Goal: Task Accomplishment & Management: Use online tool/utility

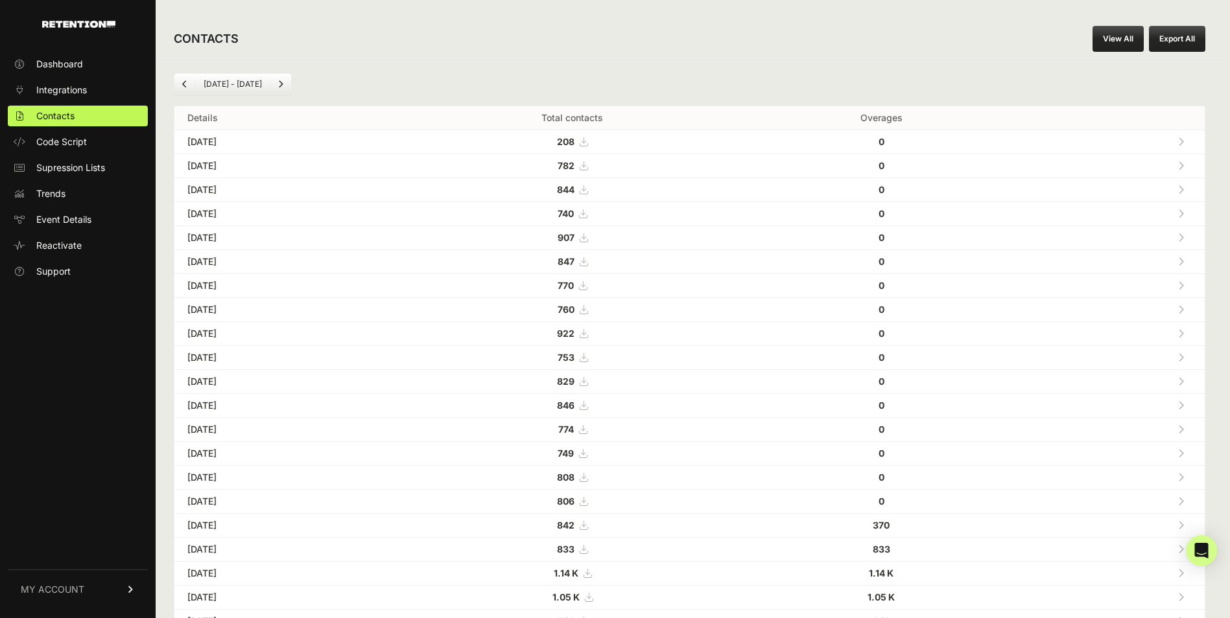
click at [223, 91] on ul "Aug 25 - Sep 25" at bounding box center [233, 84] width 118 height 22
click at [221, 86] on li "Aug 25 - Sep 25" at bounding box center [232, 84] width 75 height 10
click at [1121, 40] on link "View All" at bounding box center [1117, 39] width 51 height 26
click at [196, 80] on li "Aug 25 - Sep 25" at bounding box center [232, 84] width 75 height 10
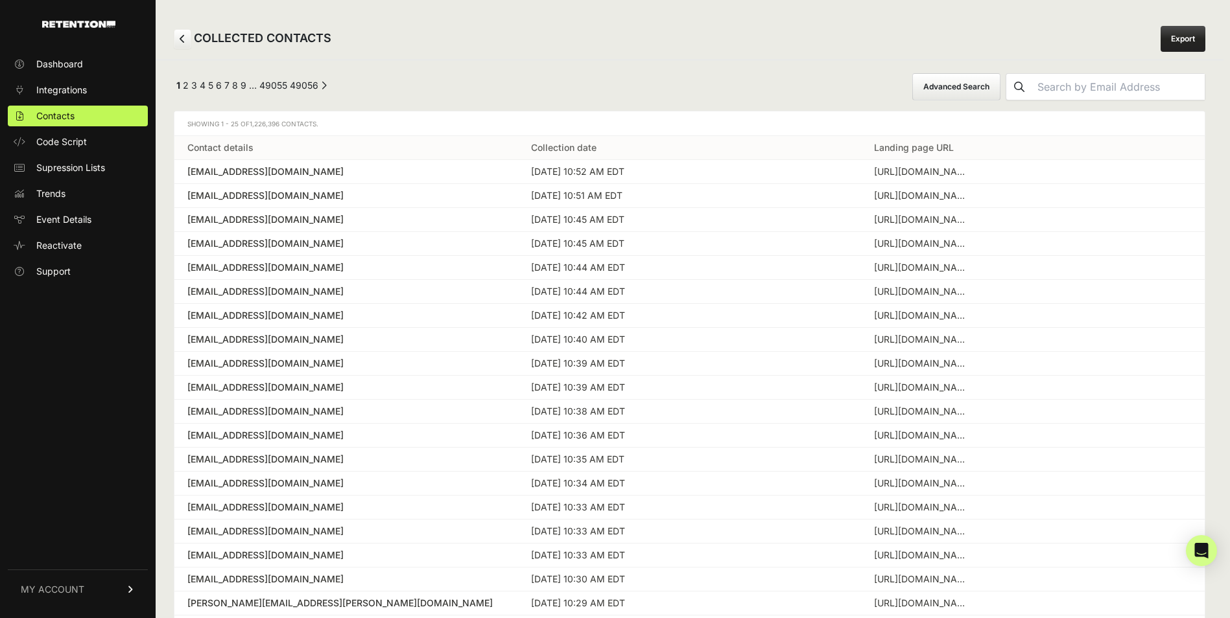
click at [988, 76] on button "Advanced Search" at bounding box center [956, 86] width 88 height 27
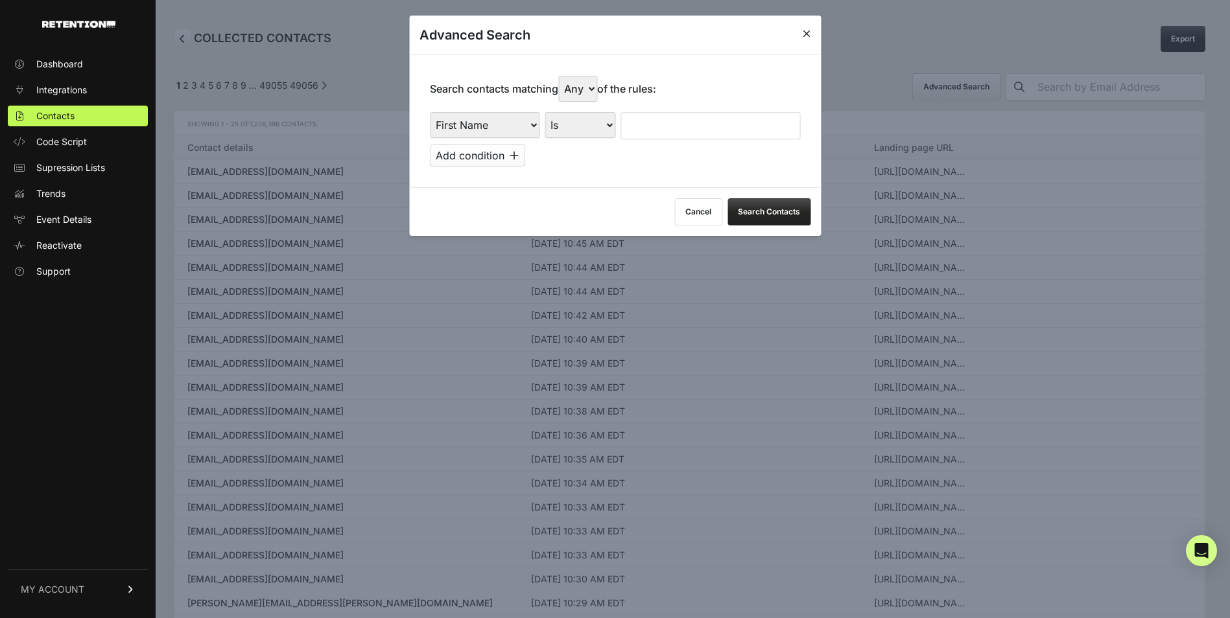
click at [513, 124] on select "First Name Last Name State City Email Email Domain Landing Domain Landing Page …" at bounding box center [485, 125] width 110 height 26
select select "file_date"
click at [430, 112] on select "First Name Last Name State City Email Email Domain Landing Domain Landing Page …" at bounding box center [485, 125] width 110 height 26
click at [590, 121] on select "Is on Is between" at bounding box center [580, 125] width 72 height 26
select select "is_between"
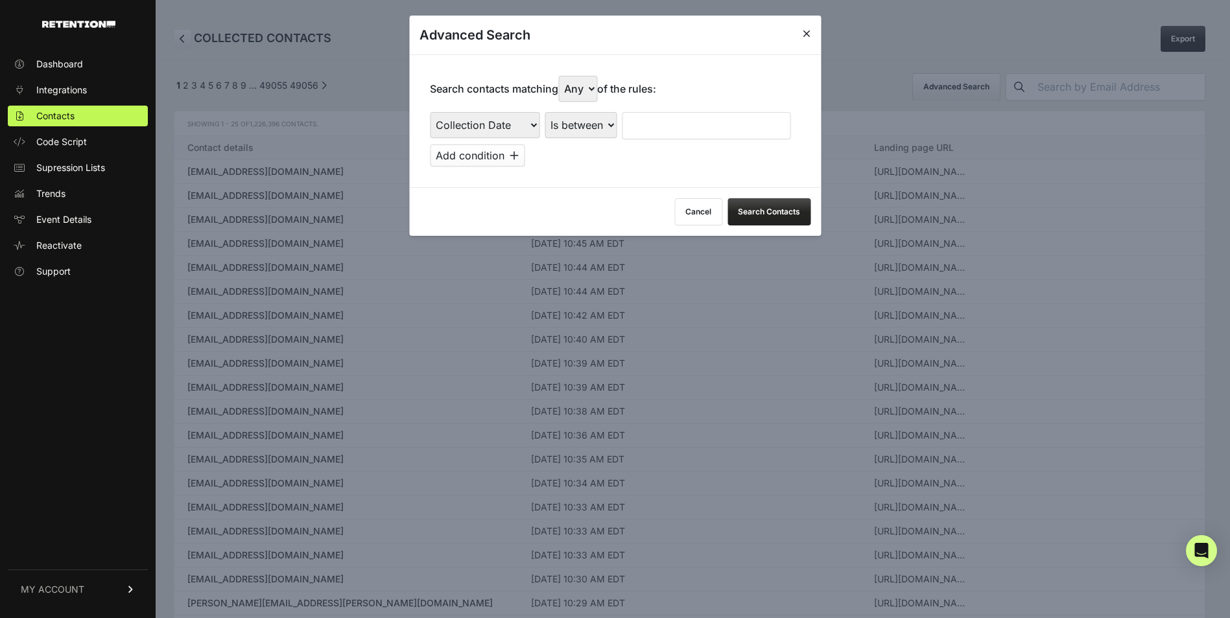
click at [545, 112] on select "Is on Is between" at bounding box center [580, 125] width 72 height 26
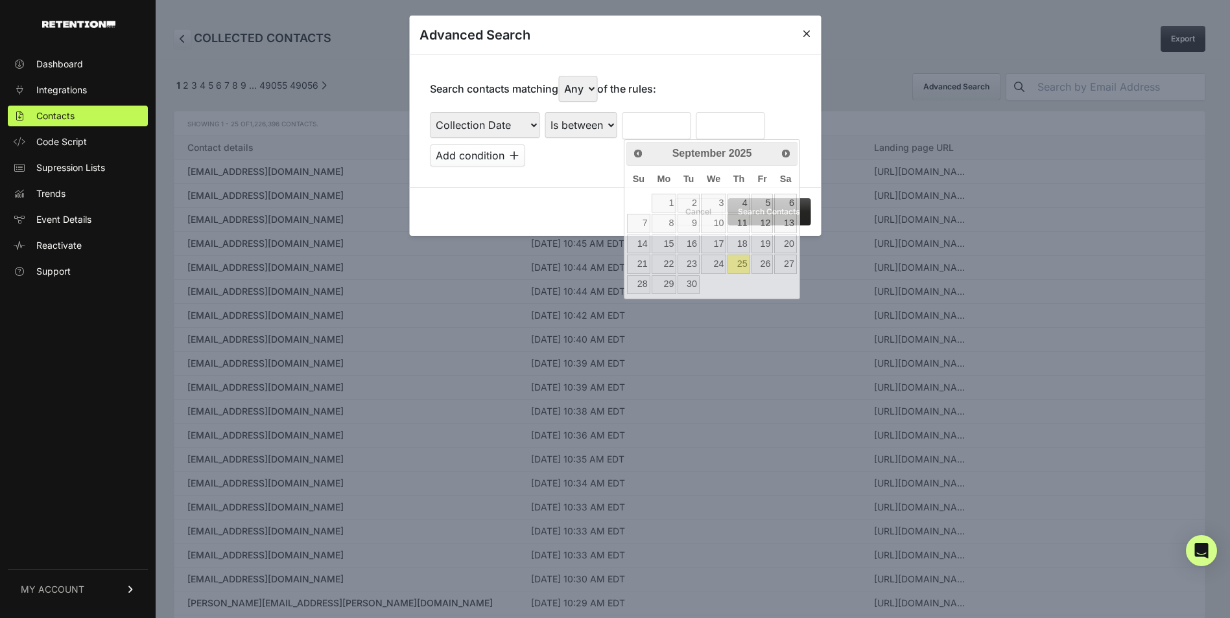
click at [645, 132] on input "text" at bounding box center [656, 125] width 69 height 27
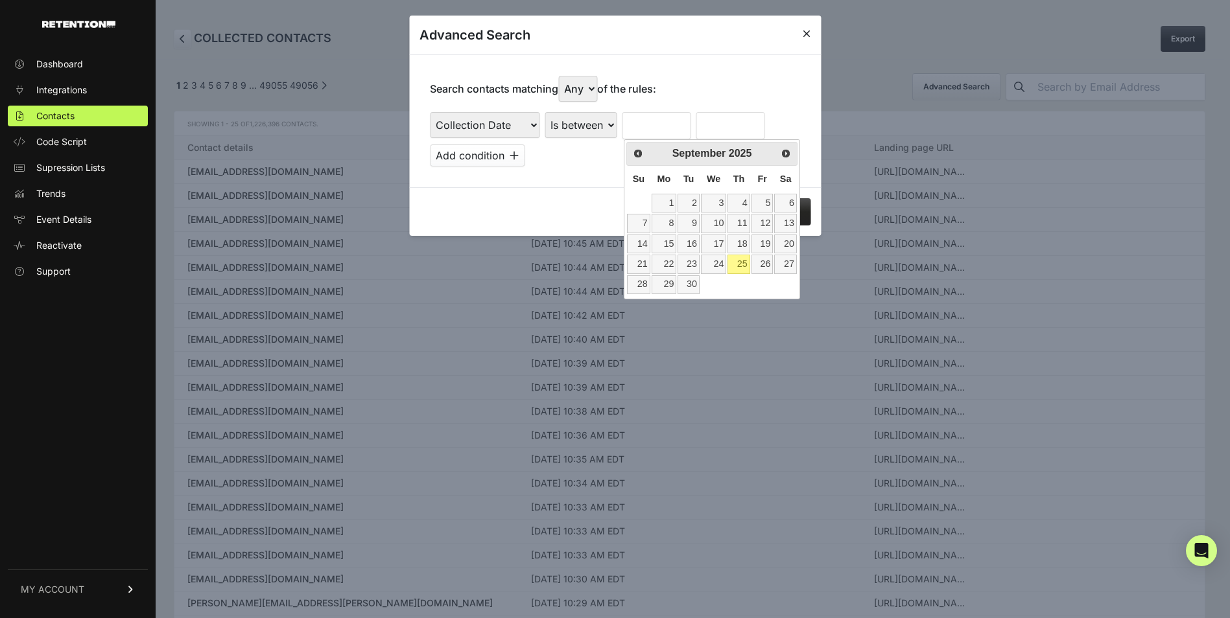
click at [633, 183] on span "Su" at bounding box center [639, 179] width 12 height 10
click at [638, 158] on span "Prev" at bounding box center [637, 153] width 10 height 10
click at [760, 200] on link "1" at bounding box center [762, 203] width 22 height 19
type input "08/01/2025"
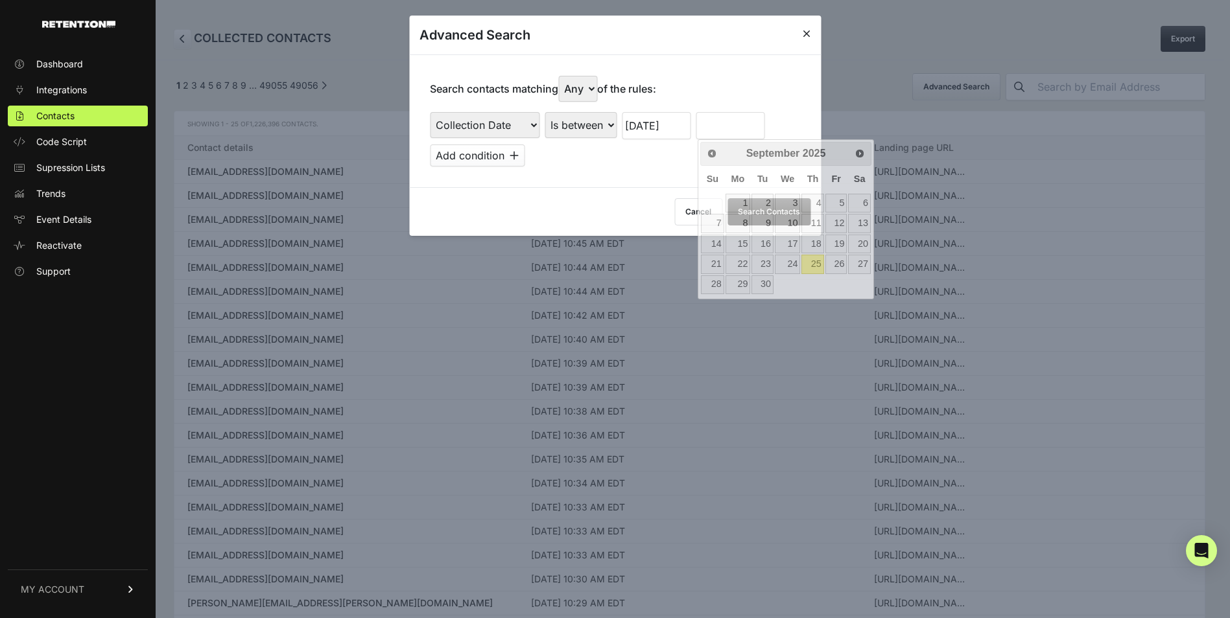
click at [726, 129] on input "text" at bounding box center [730, 125] width 69 height 27
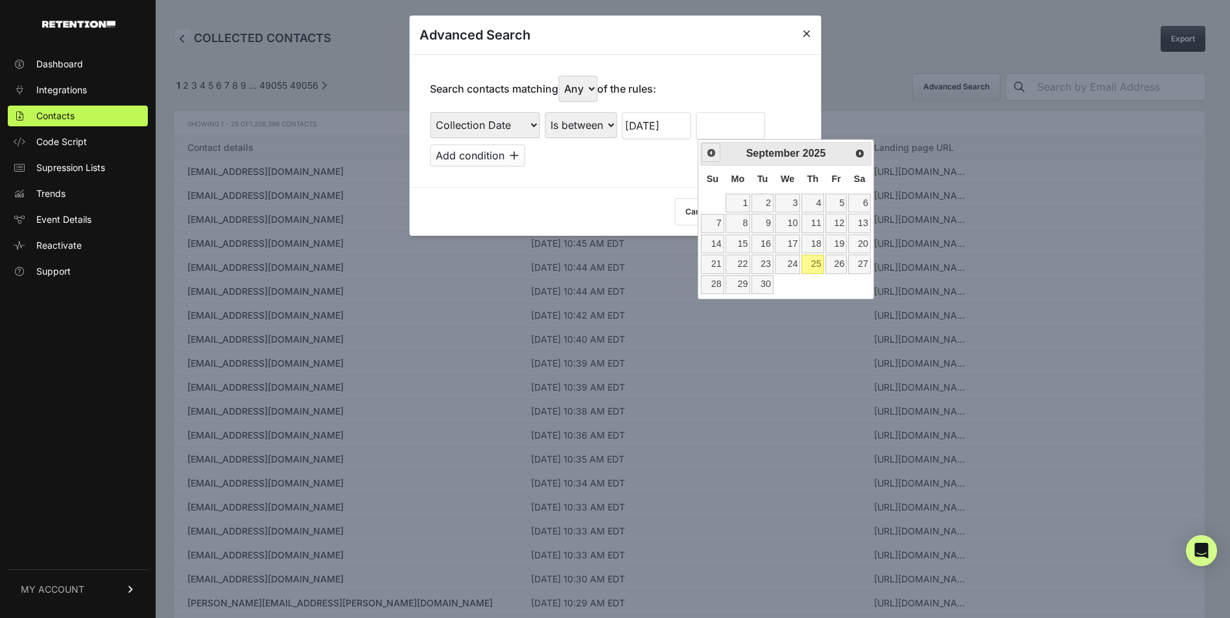
click at [710, 157] on span "Prev" at bounding box center [711, 153] width 10 height 10
click at [711, 302] on link "31" at bounding box center [712, 305] width 23 height 19
type input "08/31/2025"
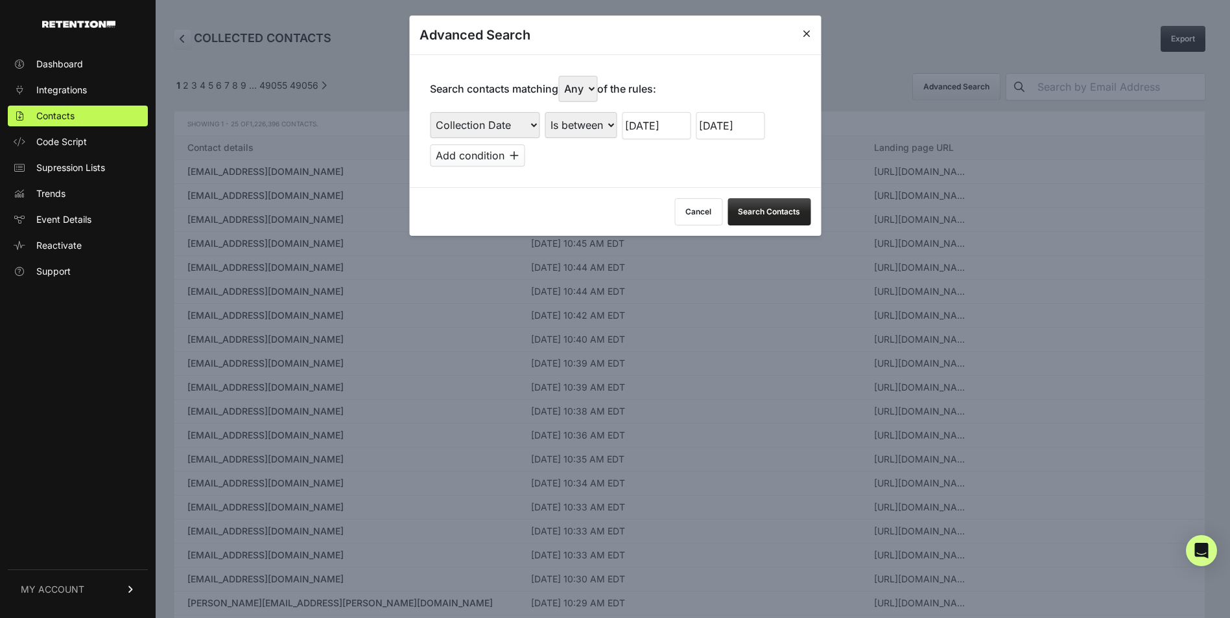
click at [757, 201] on button "Search Contacts" at bounding box center [768, 211] width 83 height 27
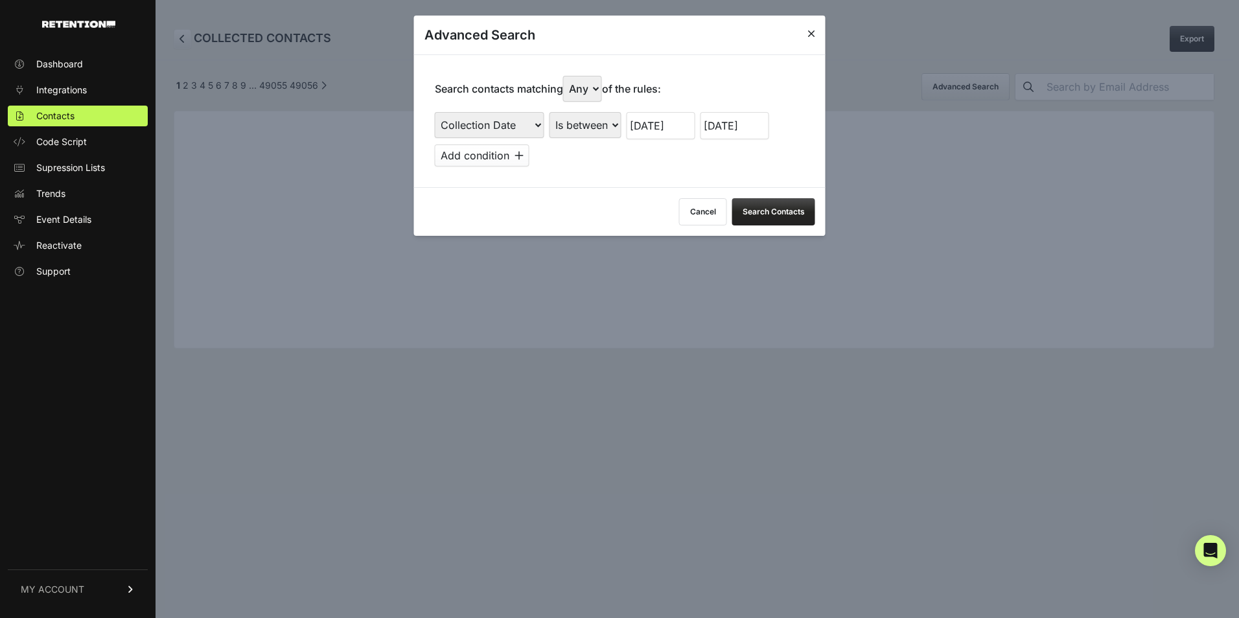
click at [462, 507] on div at bounding box center [619, 309] width 1239 height 618
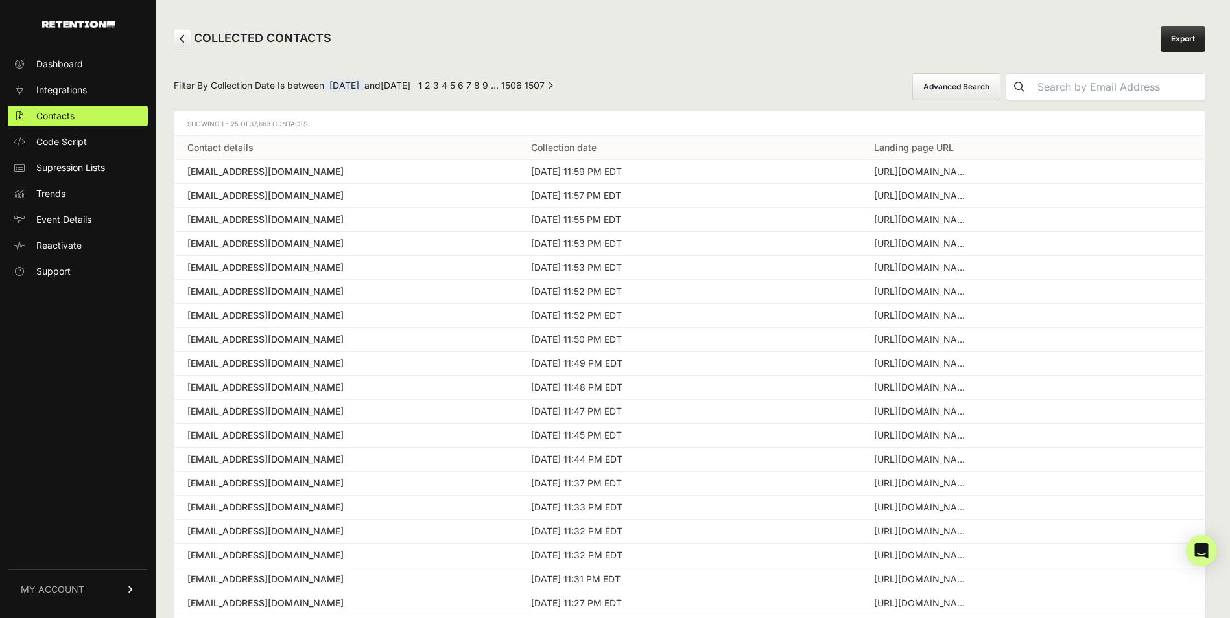
click at [1176, 32] on link "Export" at bounding box center [1182, 39] width 45 height 26
click at [67, 62] on span "Dashboard" at bounding box center [59, 64] width 47 height 13
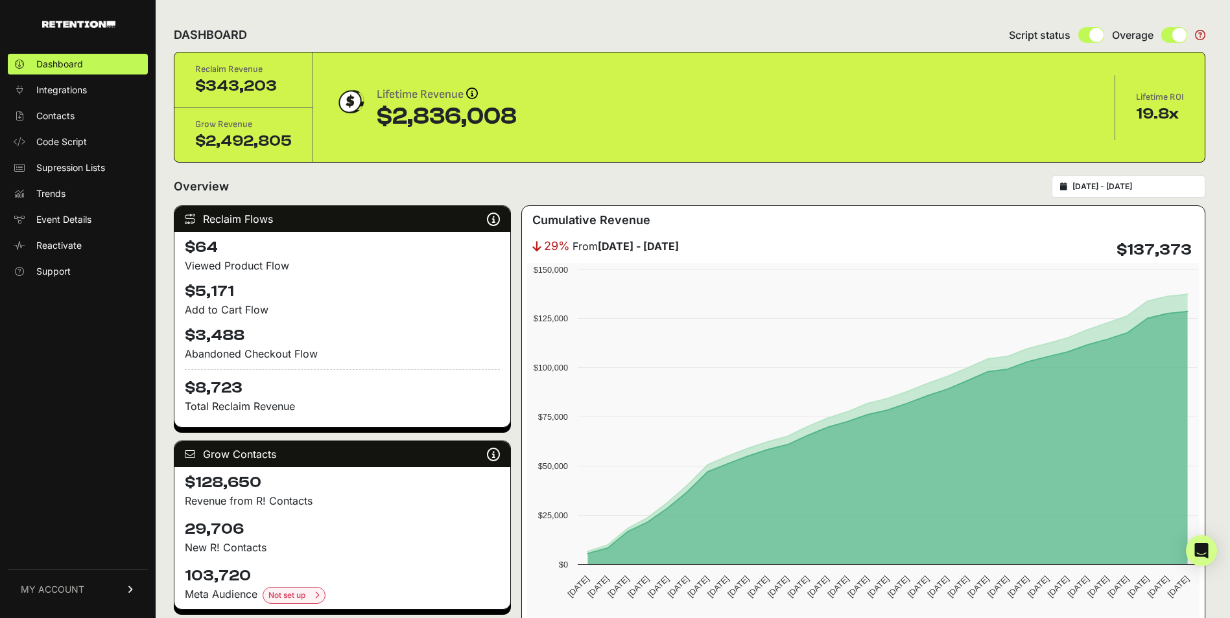
click at [1123, 194] on div "[DATE] - [DATE]" at bounding box center [1128, 187] width 154 height 22
type input "[DATE]"
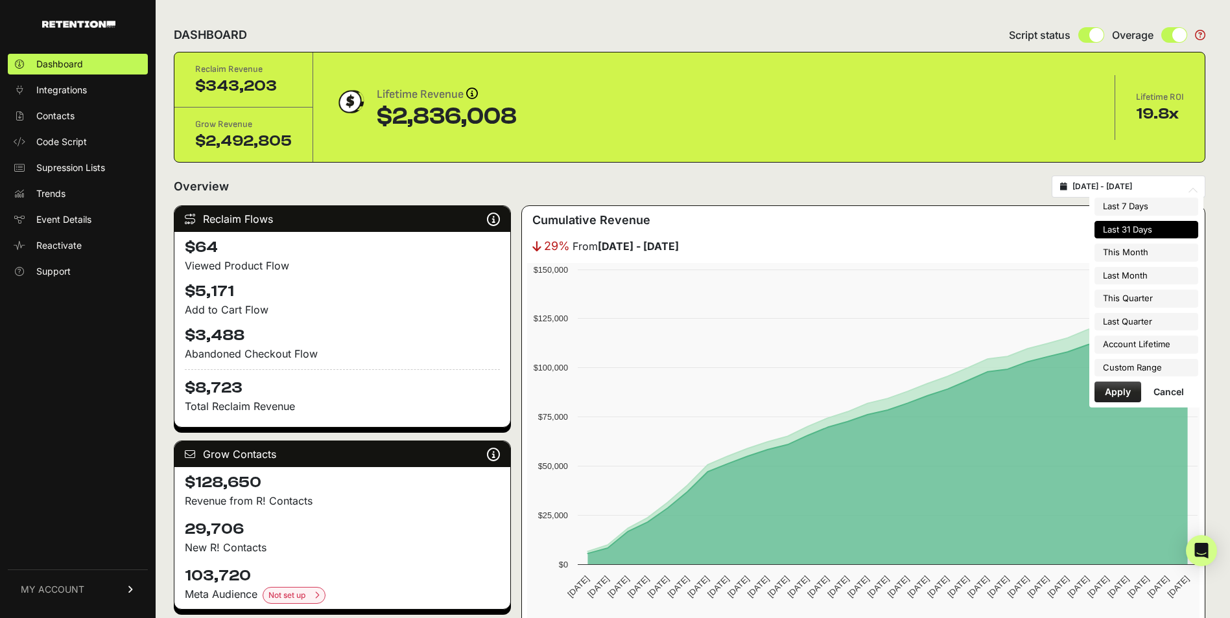
click at [1120, 187] on input "[DATE] - [DATE]" at bounding box center [1134, 186] width 124 height 10
type input "[DATE]"
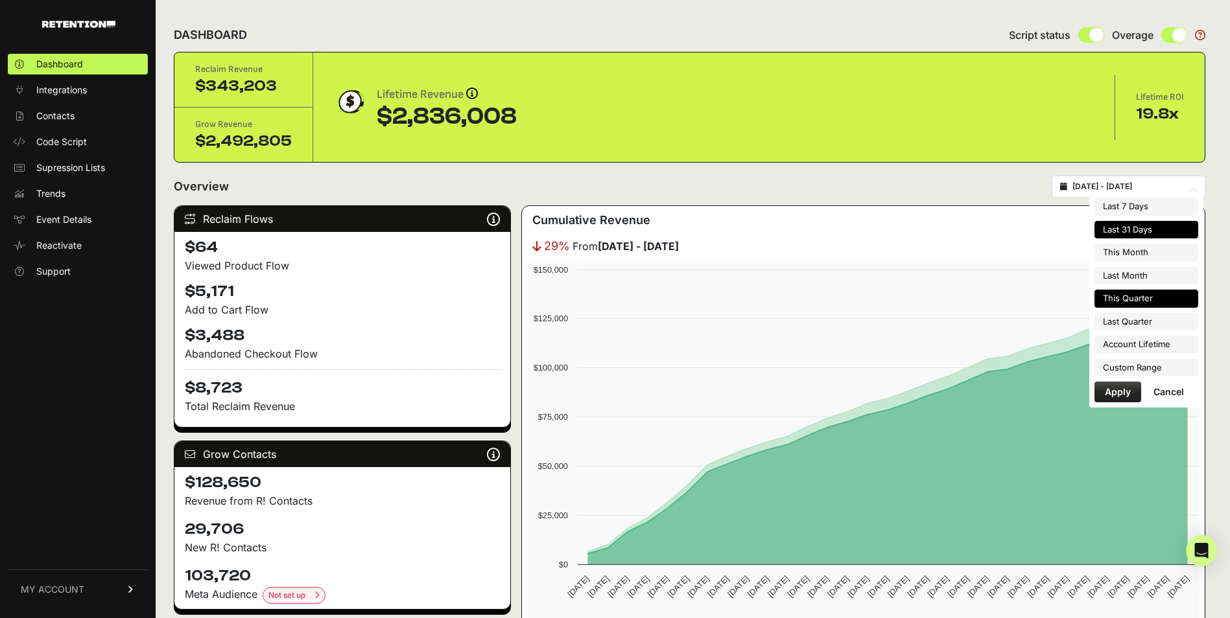
type input "[DATE]"
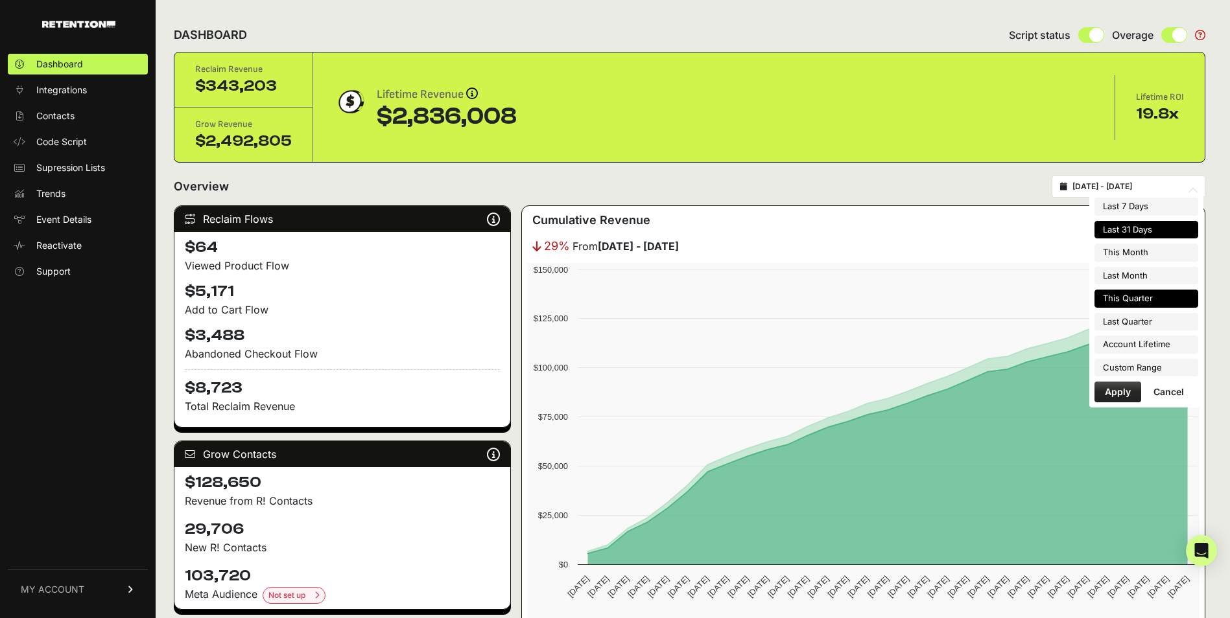
type input "[DATE]"
type input "2025-06-30"
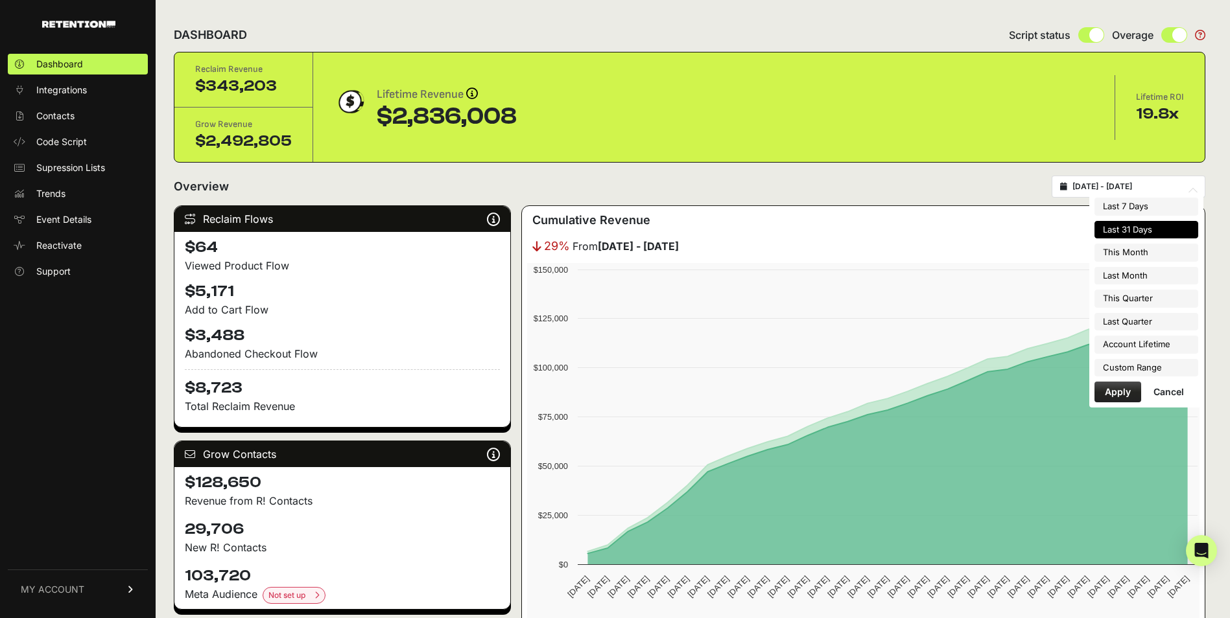
type input "2025-08-26"
type input "2025-09-25"
click at [1119, 364] on li "Custom Range" at bounding box center [1146, 368] width 104 height 18
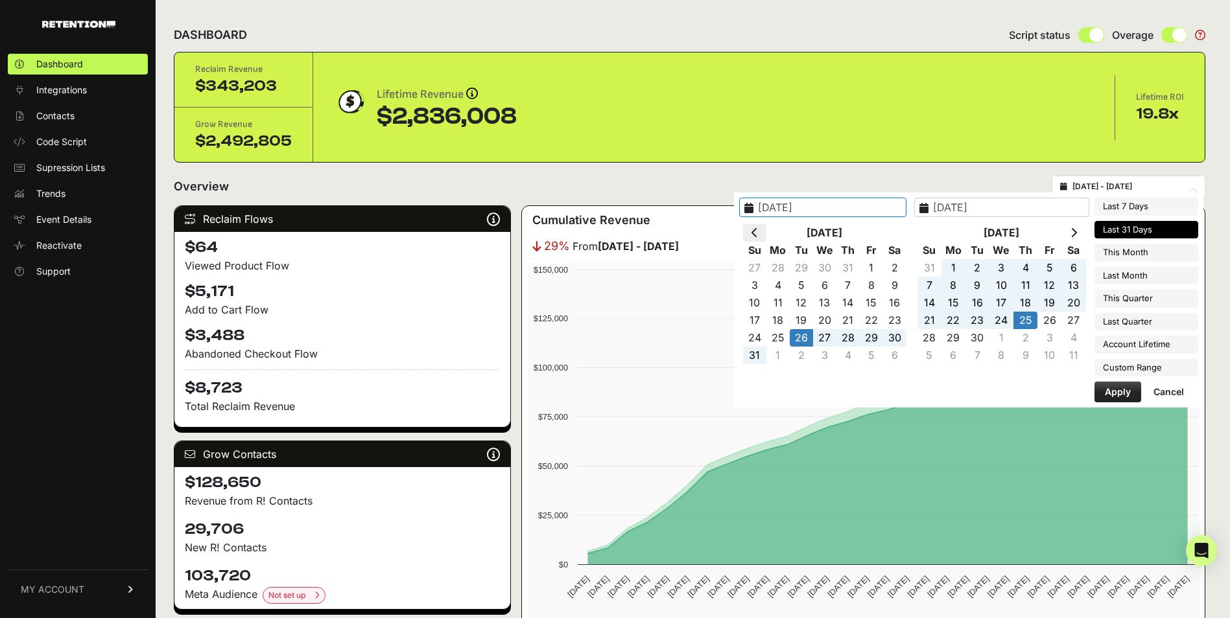
click at [758, 237] on icon at bounding box center [754, 233] width 6 height 10
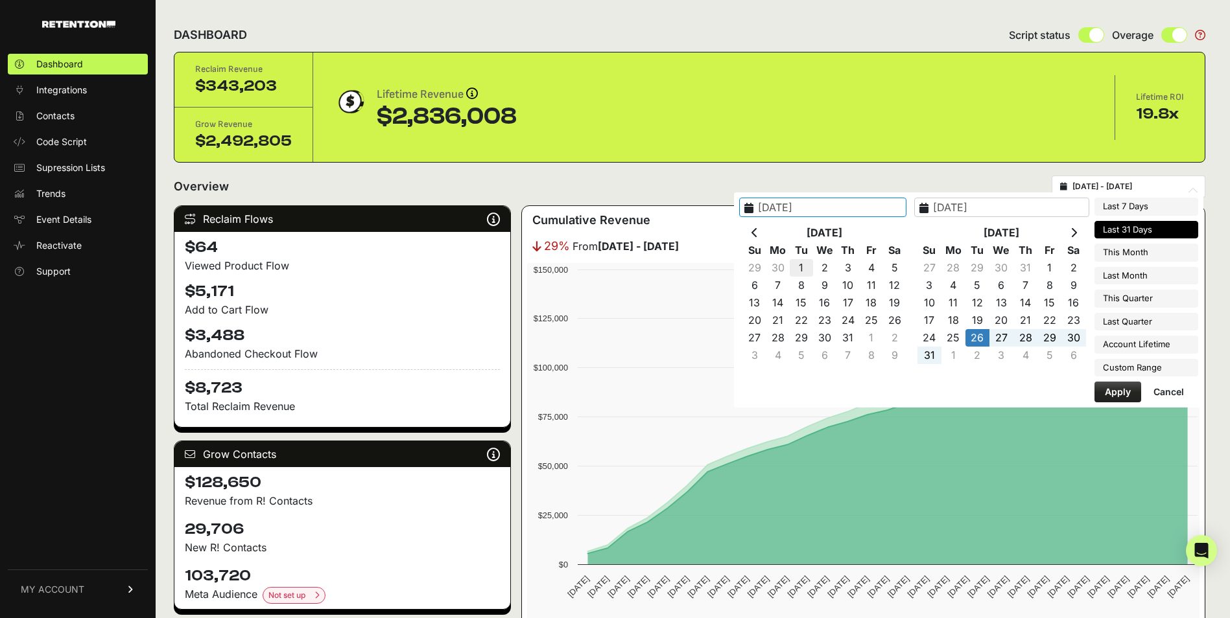
type input "[DATE]"
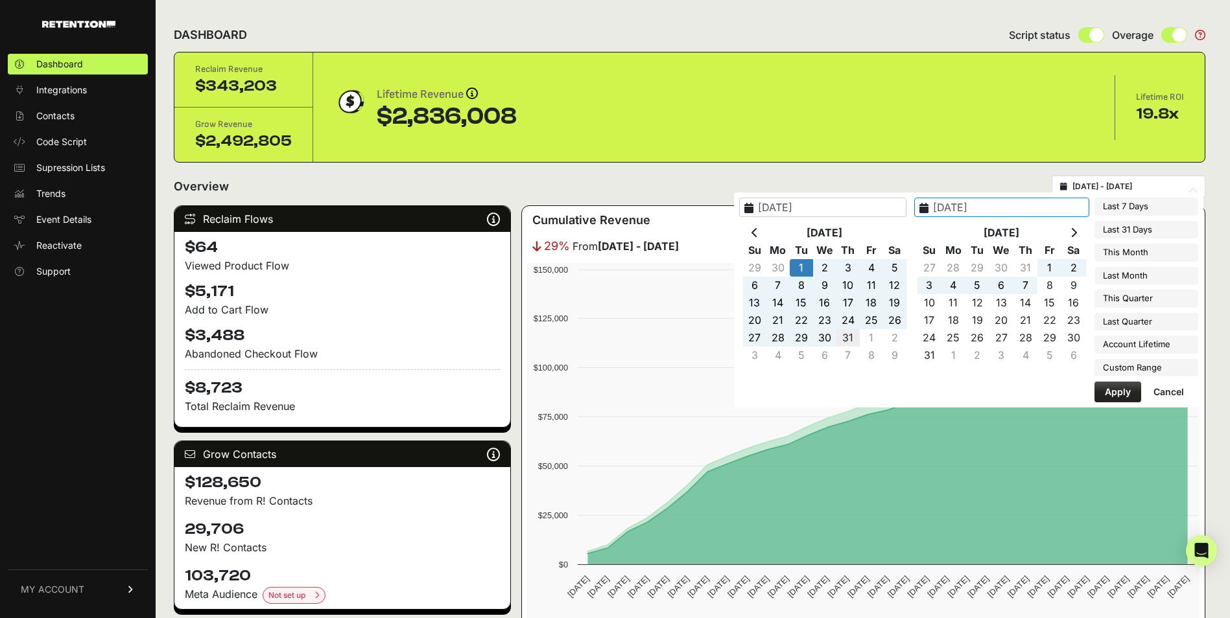
type input "[DATE]"
click at [1114, 395] on button "Apply" at bounding box center [1117, 392] width 47 height 21
type input "[DATE] - [DATE]"
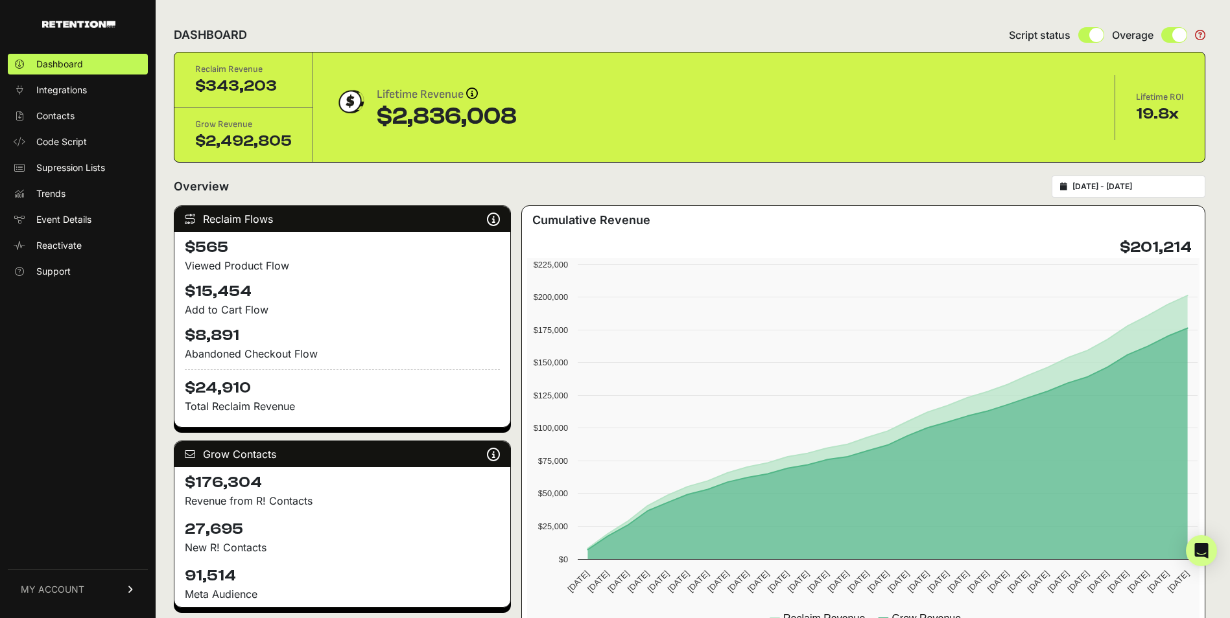
click at [1114, 196] on div "[DATE] - [DATE]" at bounding box center [1128, 187] width 154 height 22
type input "[DATE]"
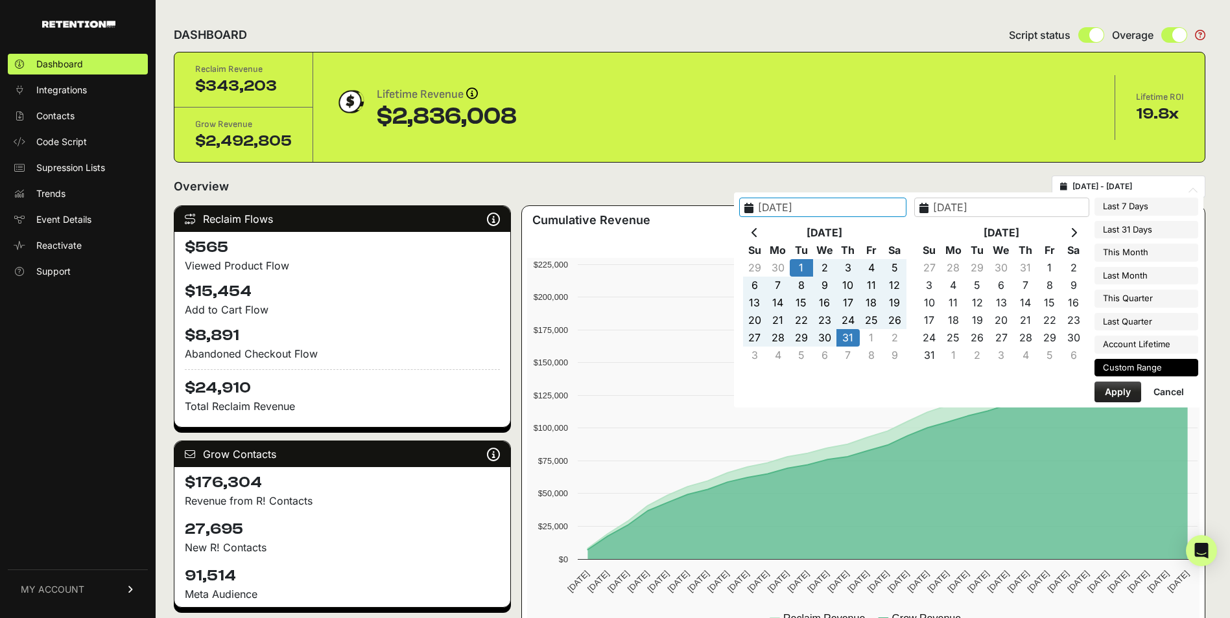
click at [1112, 191] on input "[DATE] - [DATE]" at bounding box center [1134, 186] width 124 height 10
type input "[DATE]"
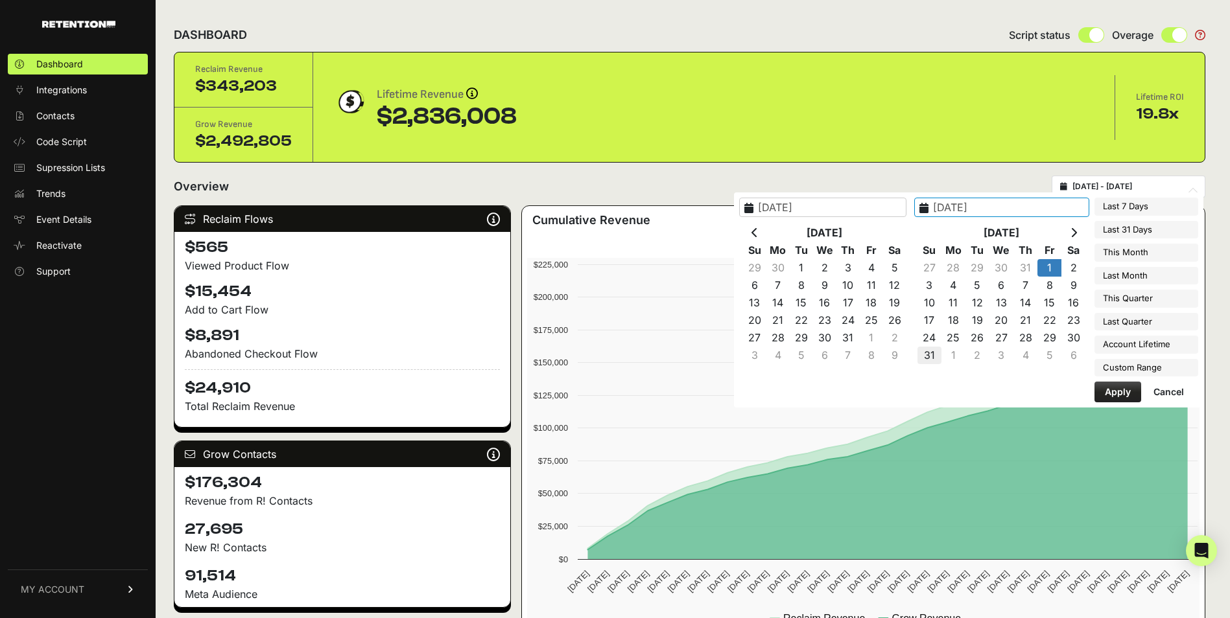
type input "[DATE]"
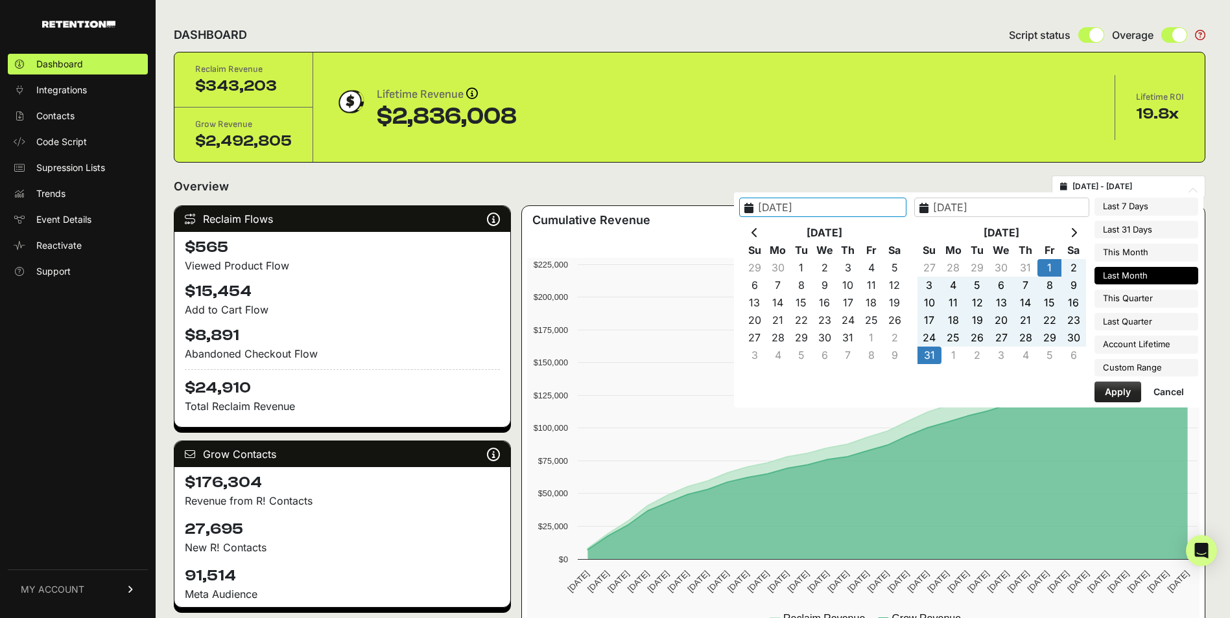
type input "[DATE]"
click at [1125, 392] on button "Apply" at bounding box center [1117, 392] width 47 height 21
type input "[DATE] - [DATE]"
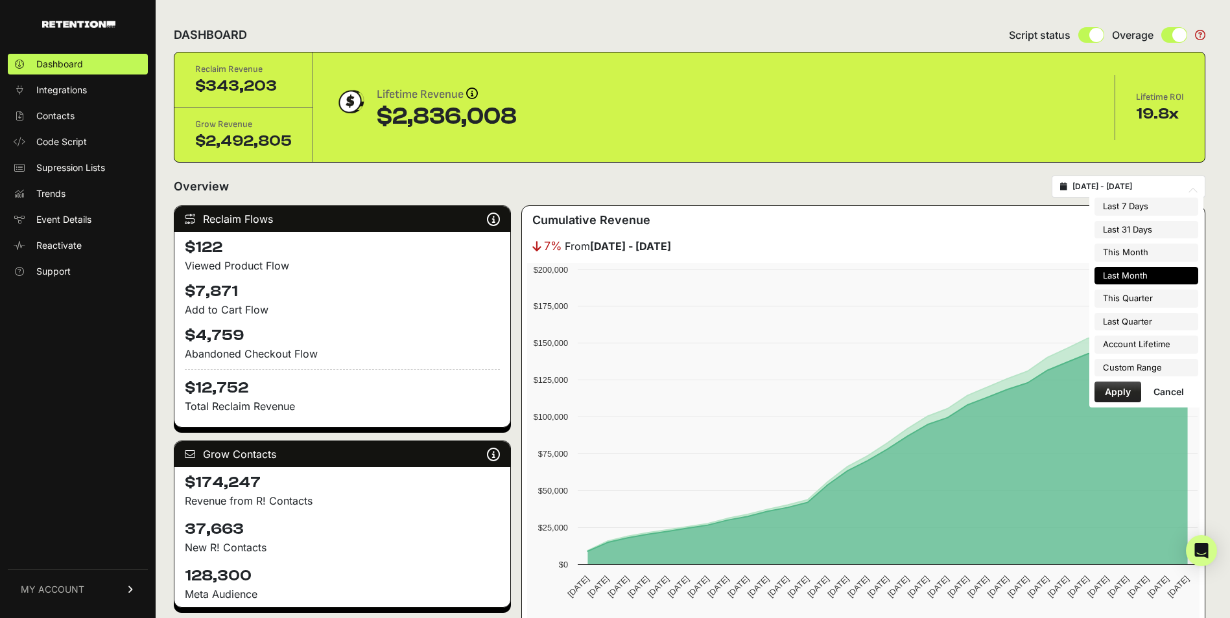
click at [1117, 186] on input "[DATE] - [DATE]" at bounding box center [1134, 186] width 124 height 10
click at [1127, 368] on li "Custom Range" at bounding box center [1146, 368] width 104 height 18
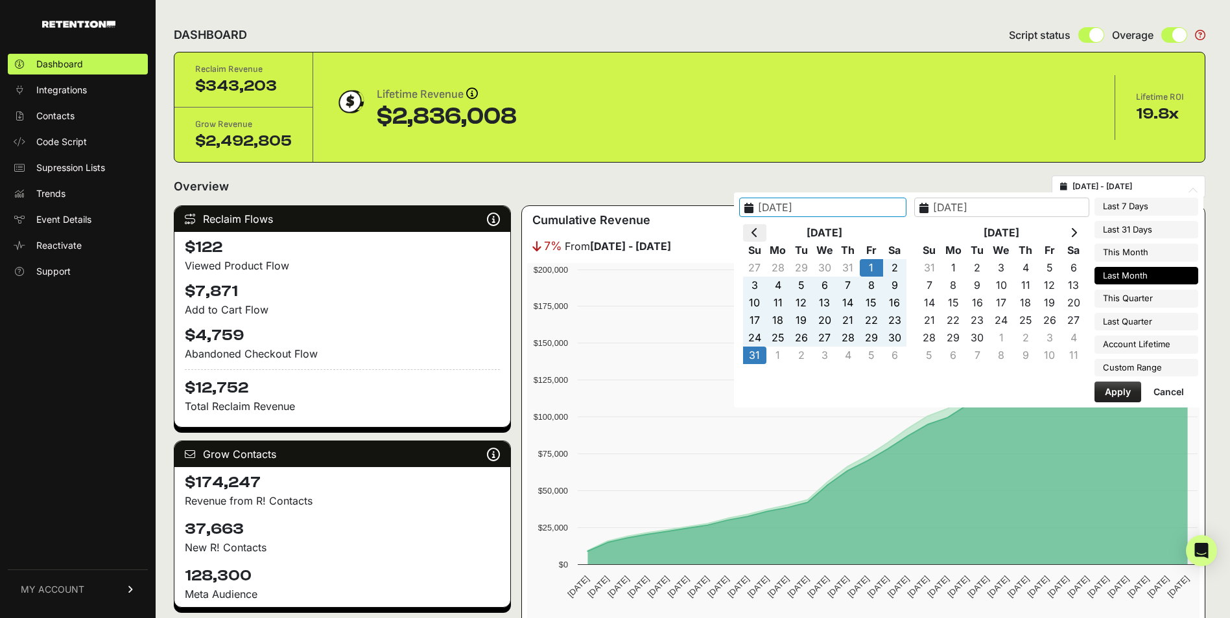
click at [766, 238] on th at bounding box center [754, 233] width 23 height 18
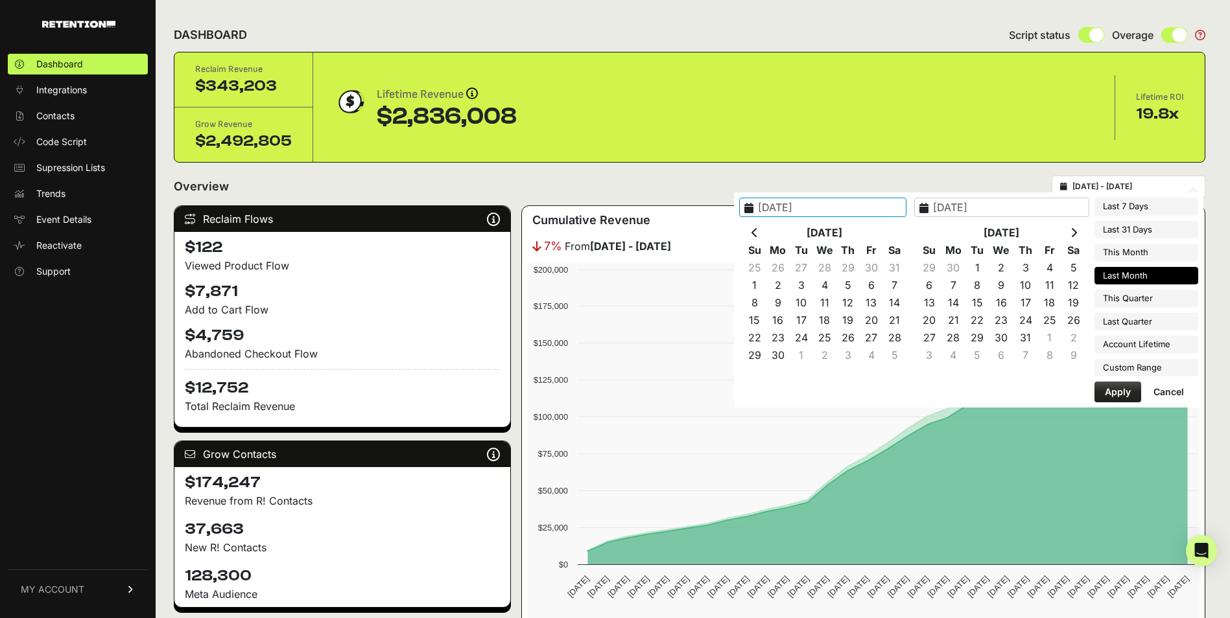
click at [766, 238] on th at bounding box center [754, 233] width 23 height 18
type input "[DATE]"
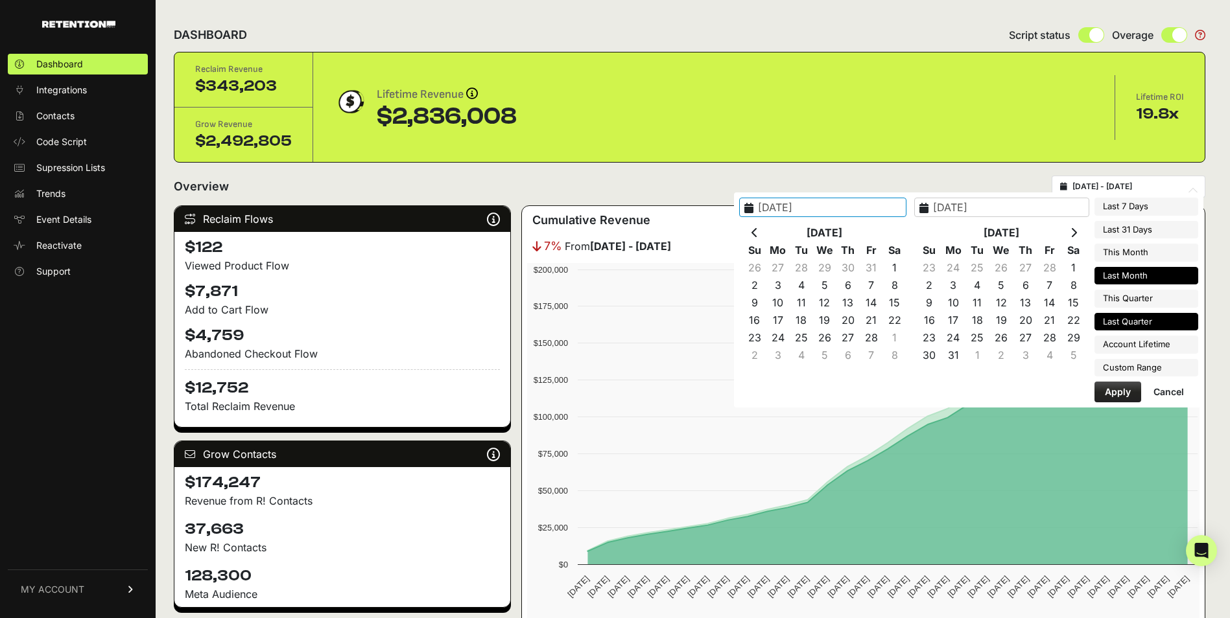
type input "[DATE]"
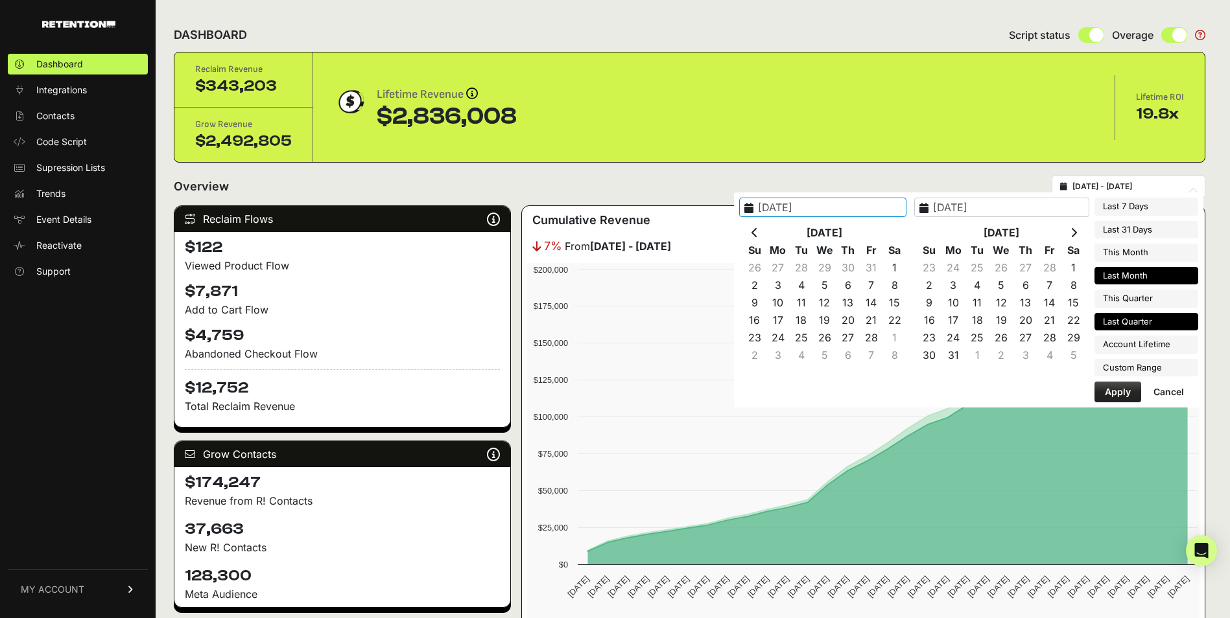
type input "[DATE]"
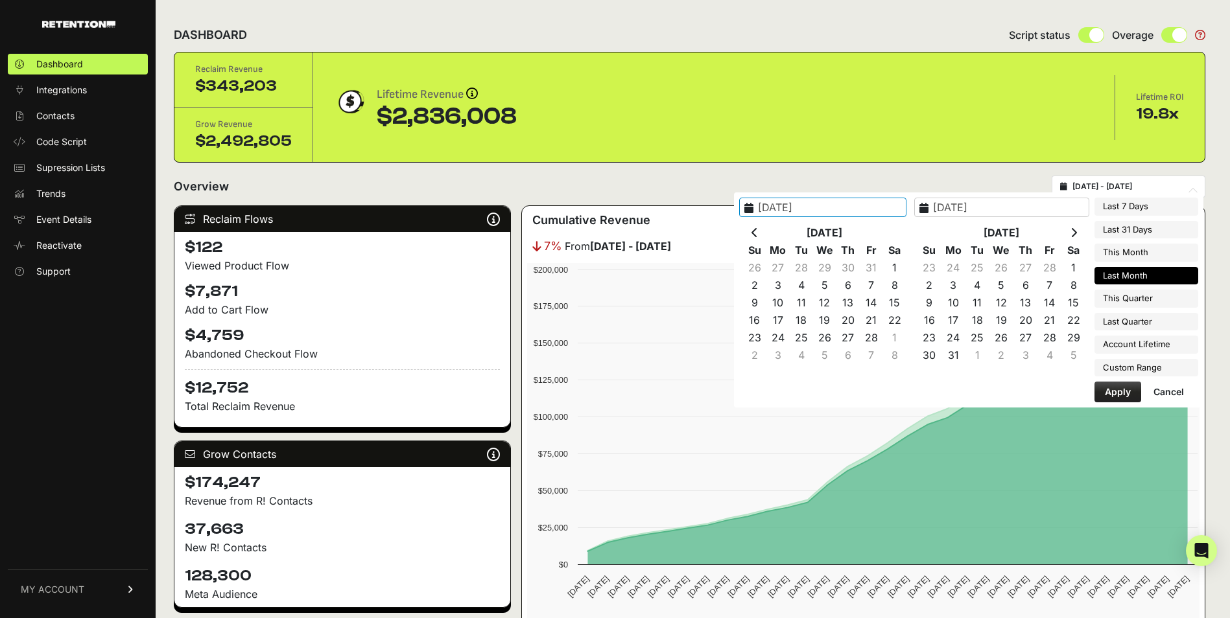
type input "[DATE]"
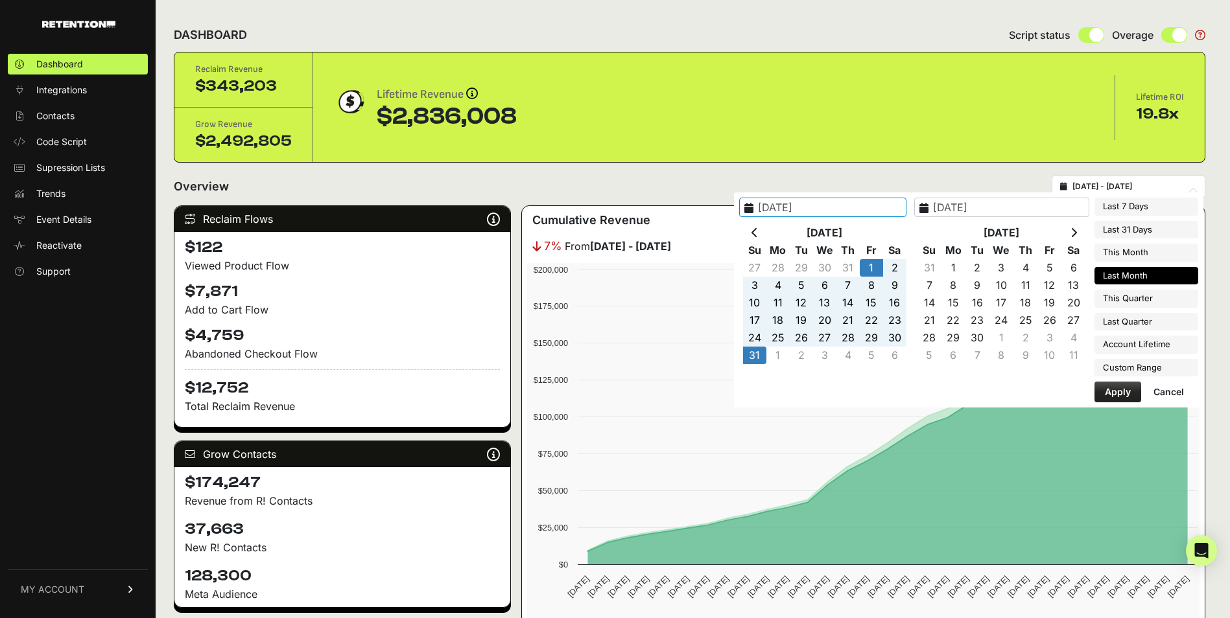
click at [1180, 395] on button "Cancel" at bounding box center [1168, 392] width 51 height 21
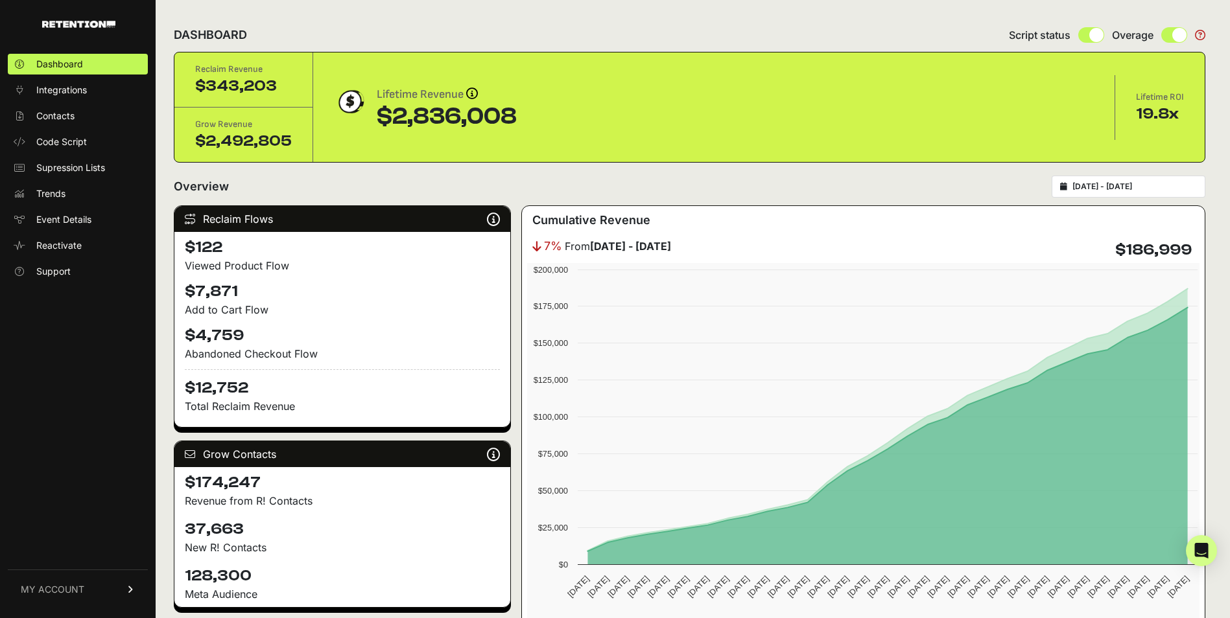
click at [1154, 193] on div "[DATE] - [DATE]" at bounding box center [1128, 187] width 154 height 22
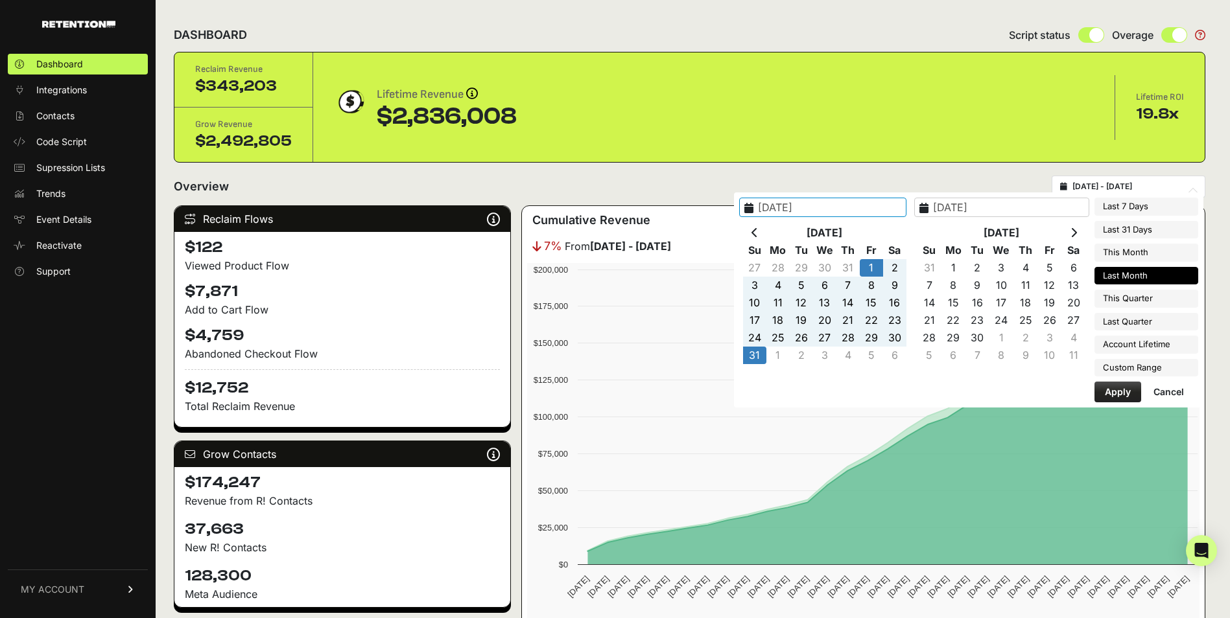
click at [1149, 189] on input "[DATE] - [DATE]" at bounding box center [1134, 186] width 124 height 10
type input "[DATE]"
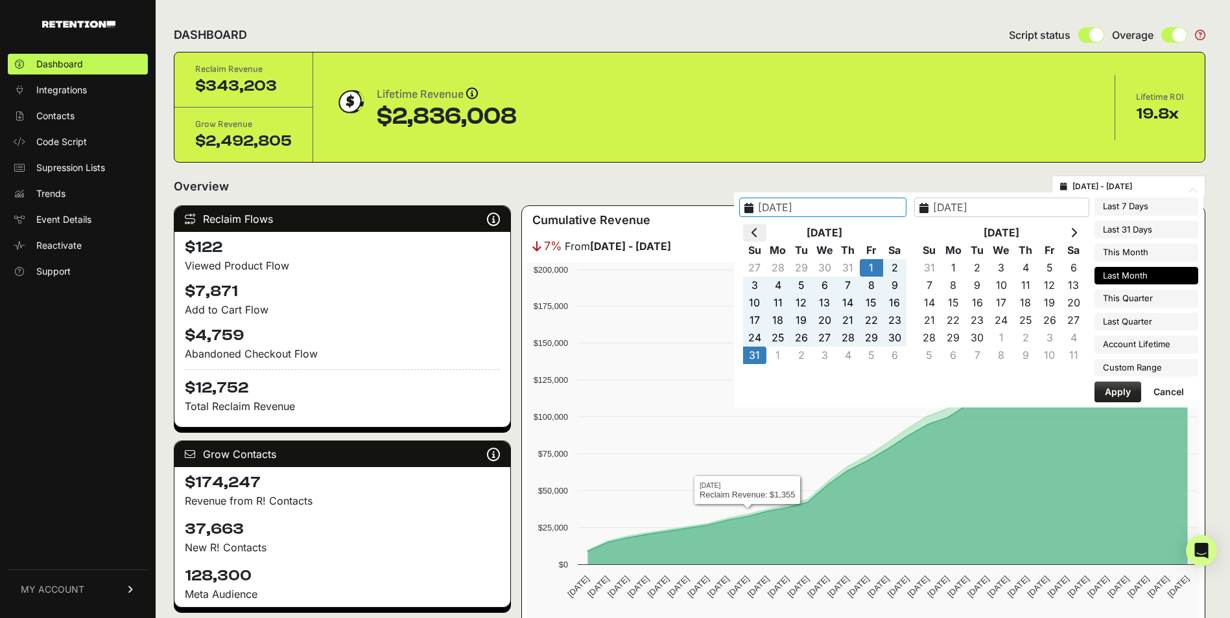
click at [766, 237] on th at bounding box center [754, 233] width 23 height 18
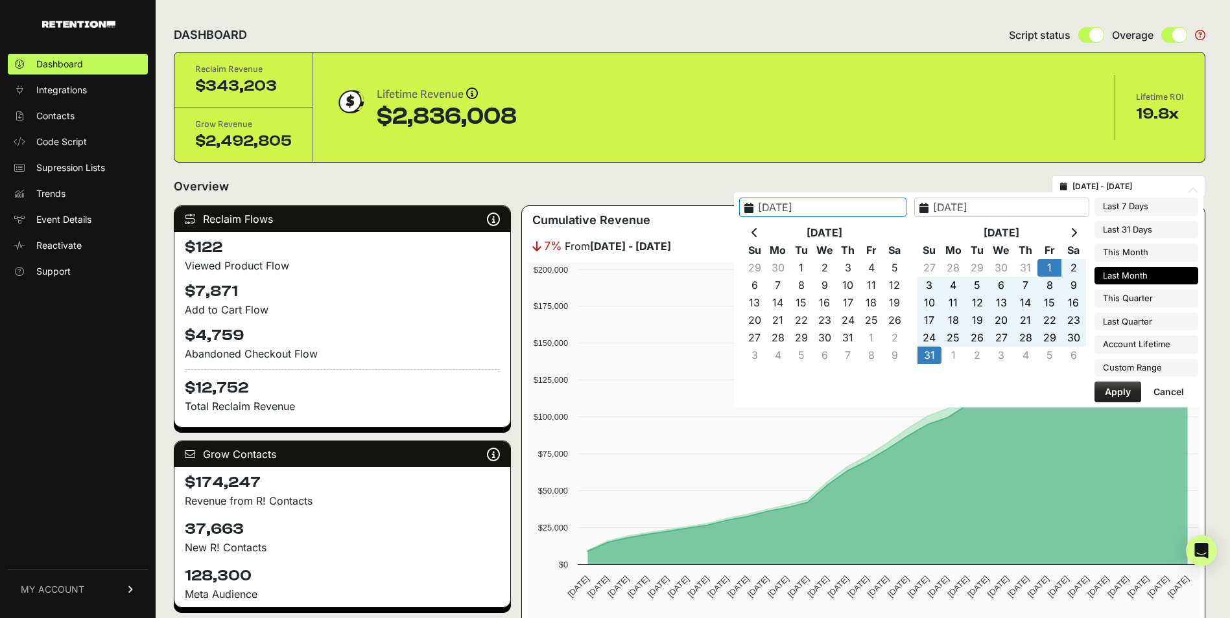
click at [766, 237] on th at bounding box center [754, 233] width 23 height 18
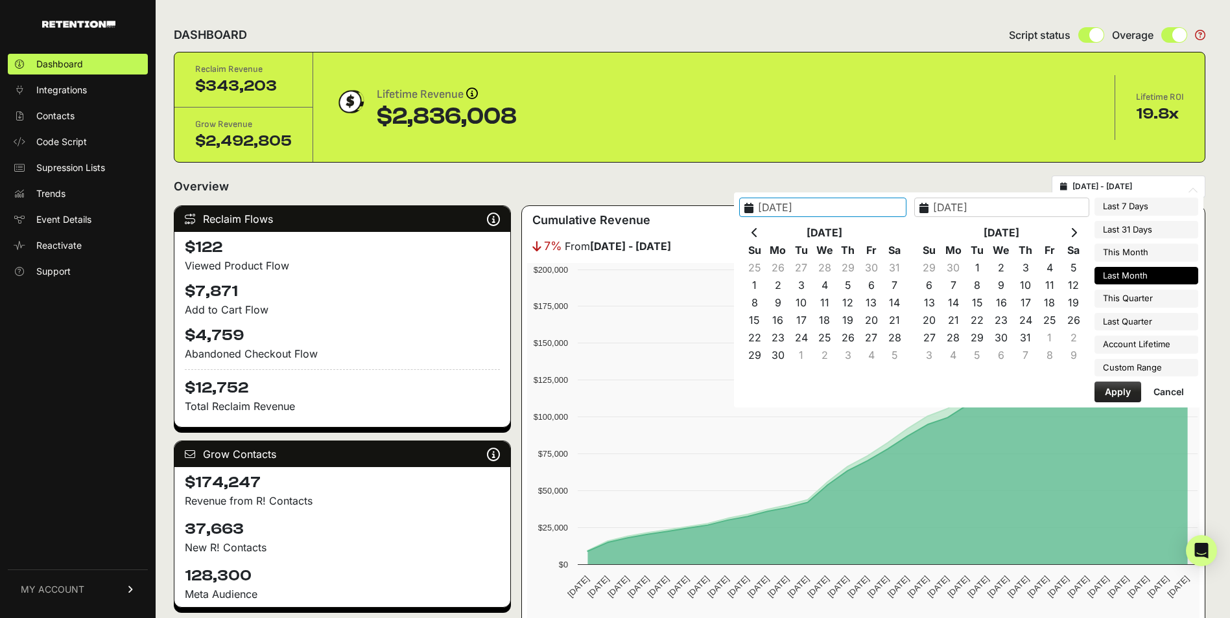
click at [766, 237] on th at bounding box center [754, 233] width 23 height 18
click at [766, 239] on th at bounding box center [754, 233] width 23 height 18
type input "[DATE]"
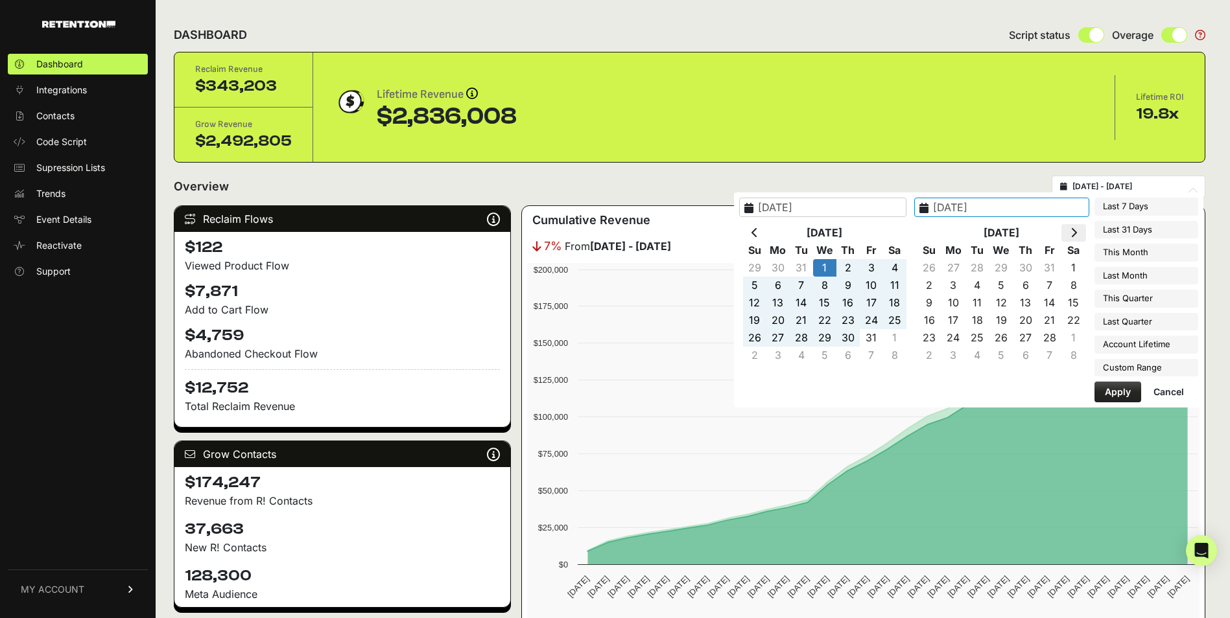
click at [1077, 235] on icon at bounding box center [1073, 233] width 6 height 10
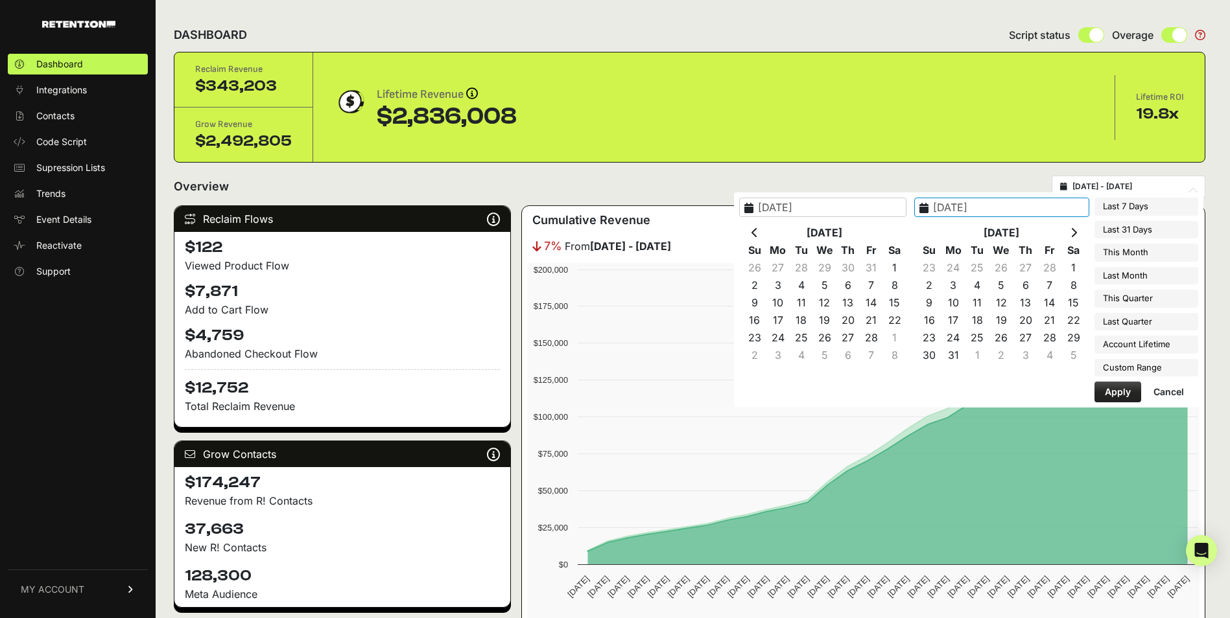
click at [1077, 235] on icon at bounding box center [1073, 233] width 6 height 10
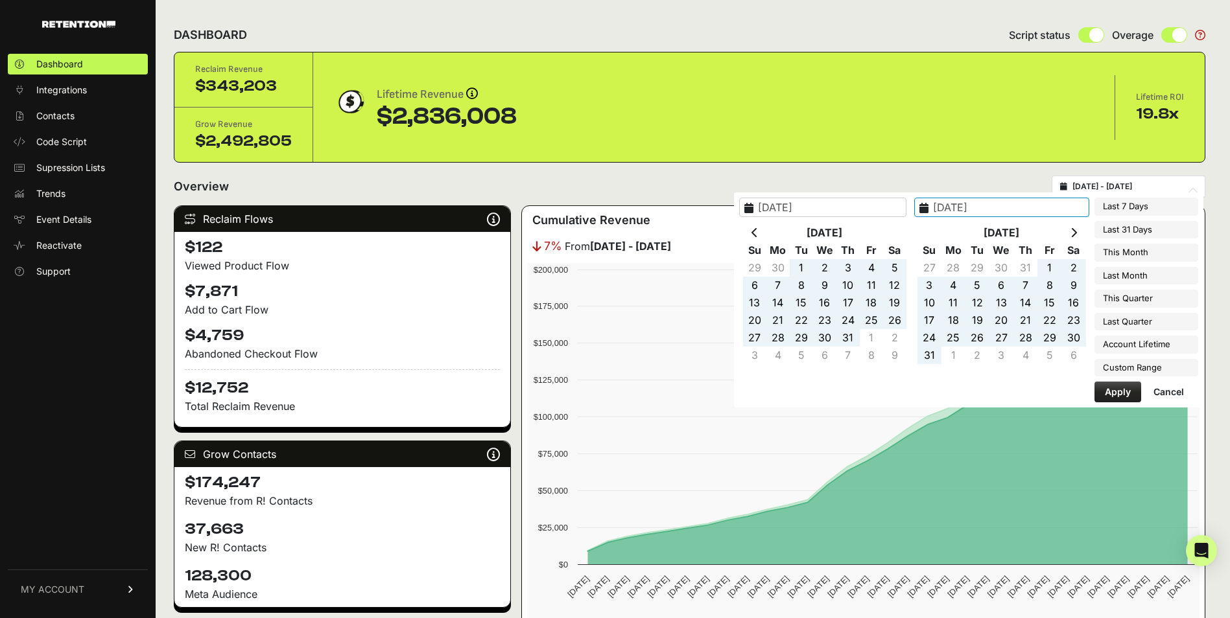
type input "[DATE]"
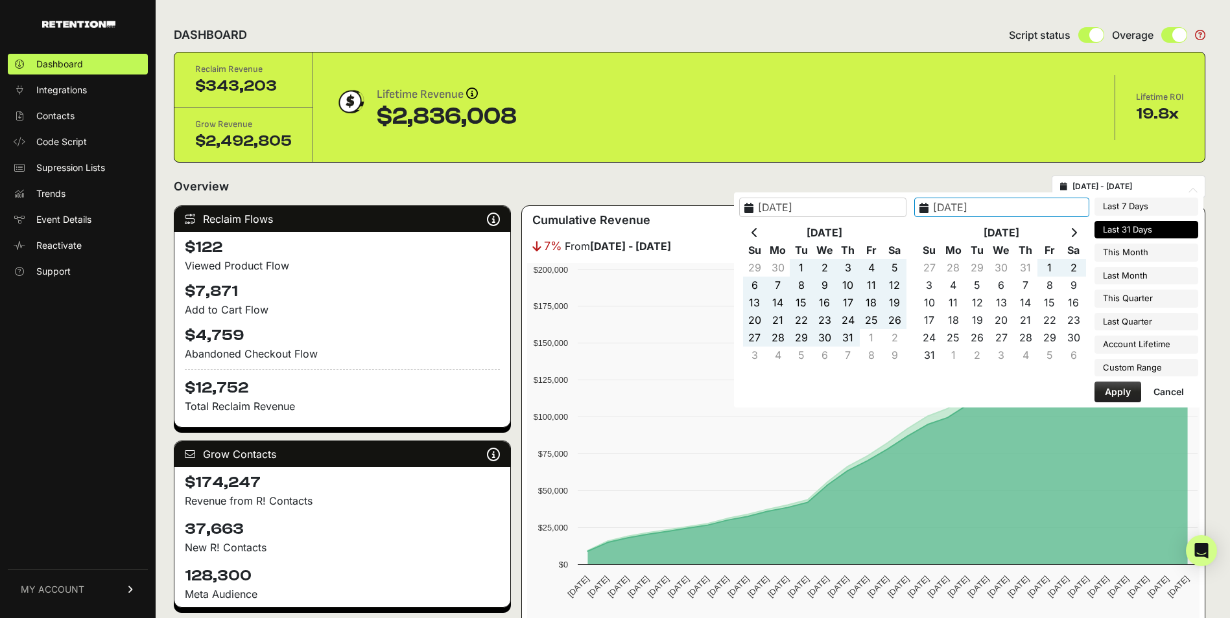
type input "[DATE]"
click at [1074, 231] on icon at bounding box center [1073, 233] width 6 height 10
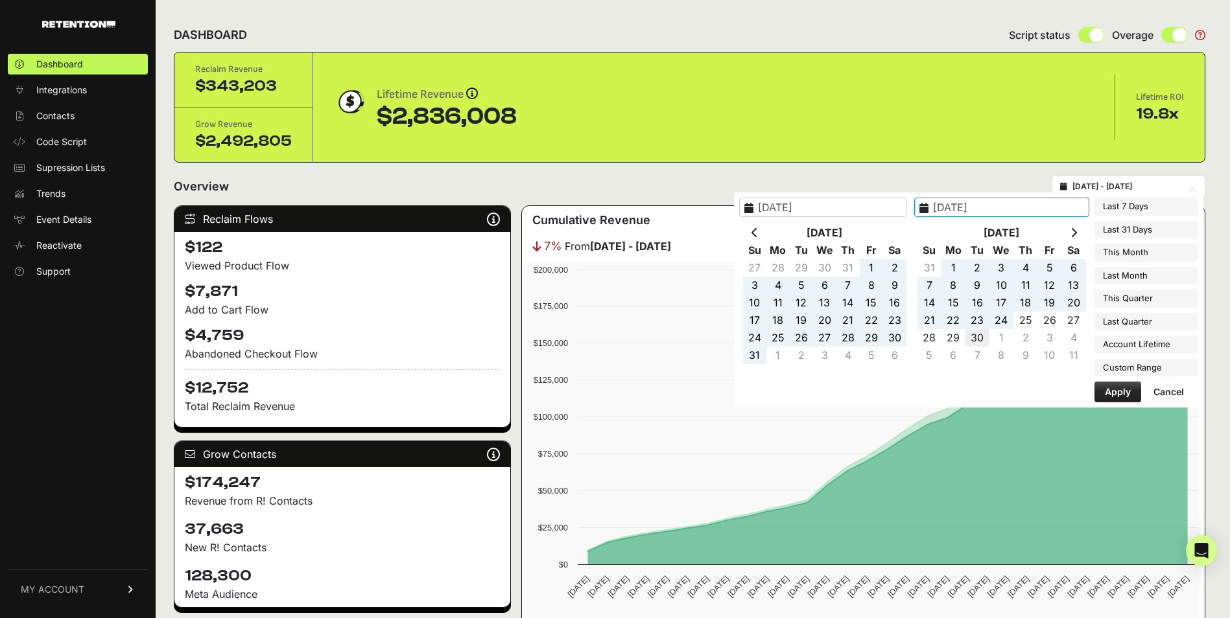
type input "[DATE]"
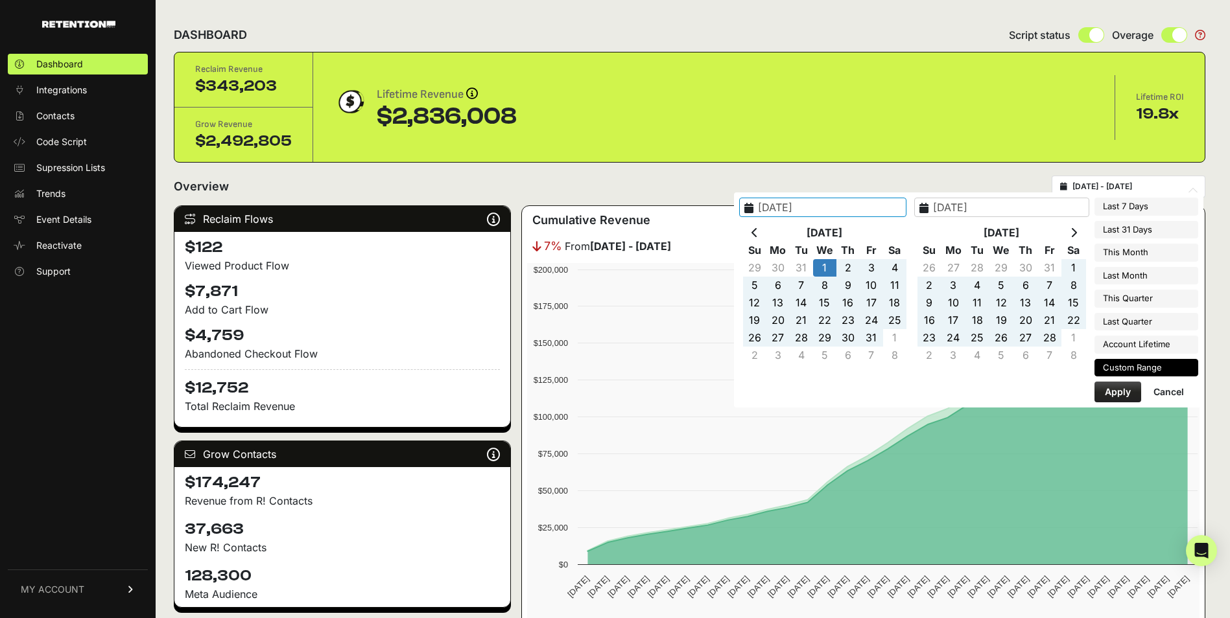
type input "[DATE]"
click at [1114, 399] on button "Apply" at bounding box center [1117, 392] width 47 height 21
type input "[DATE] - [DATE]"
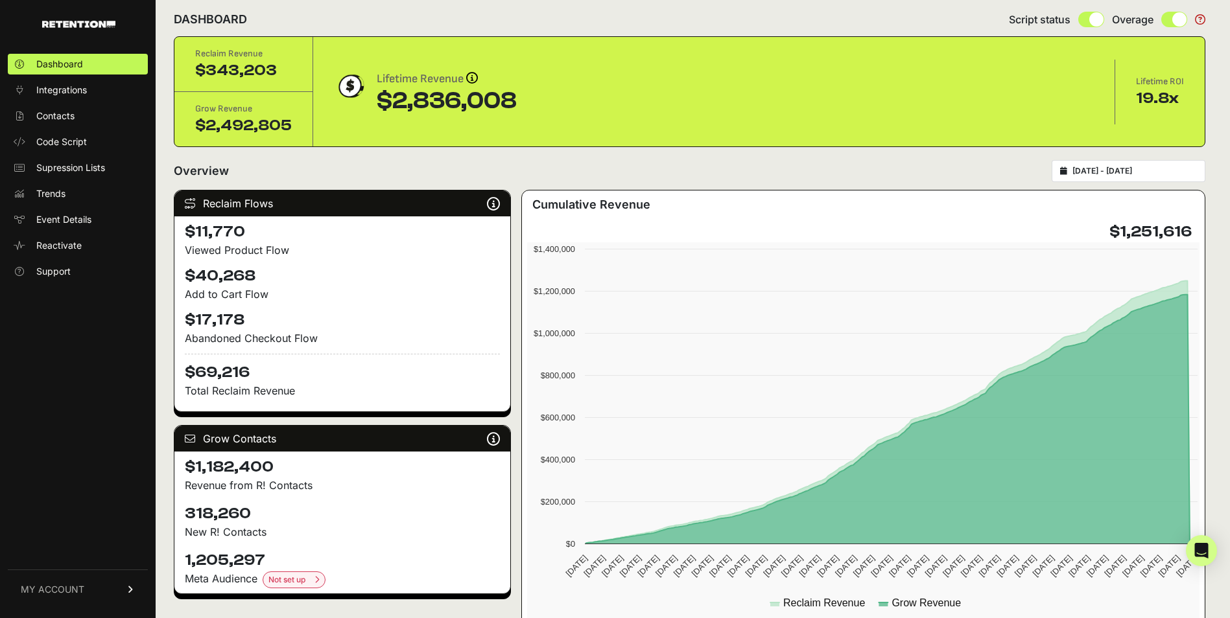
scroll to position [16, 0]
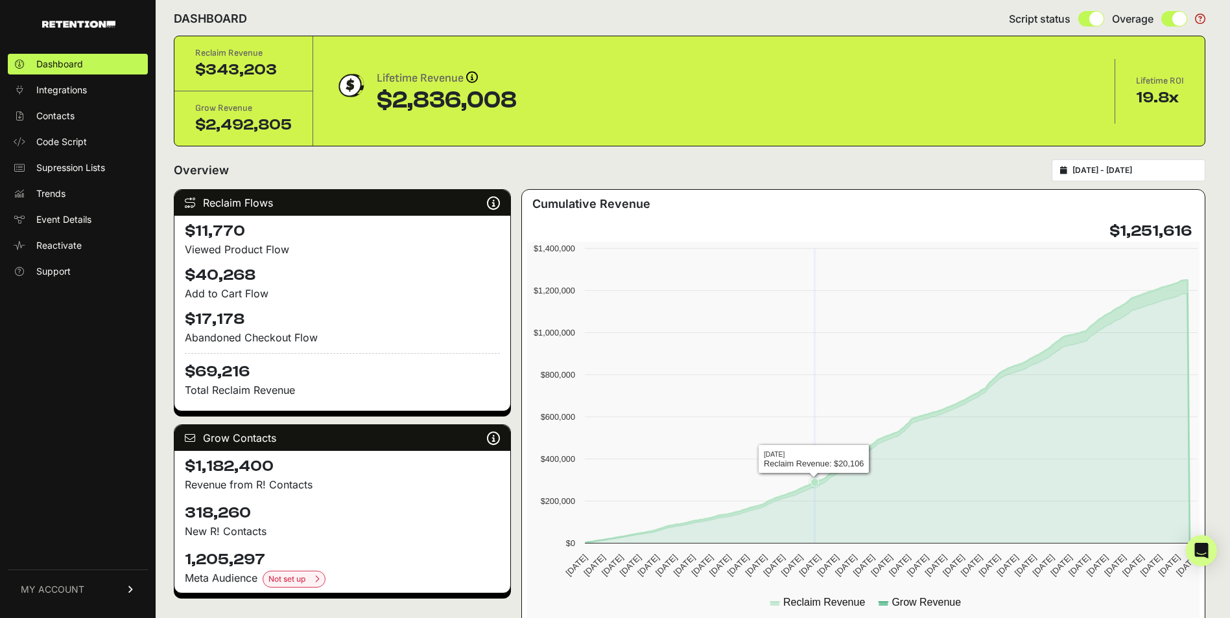
click at [816, 431] on rect at bounding box center [865, 432] width 677 height 380
